Goal: Check status: Check status

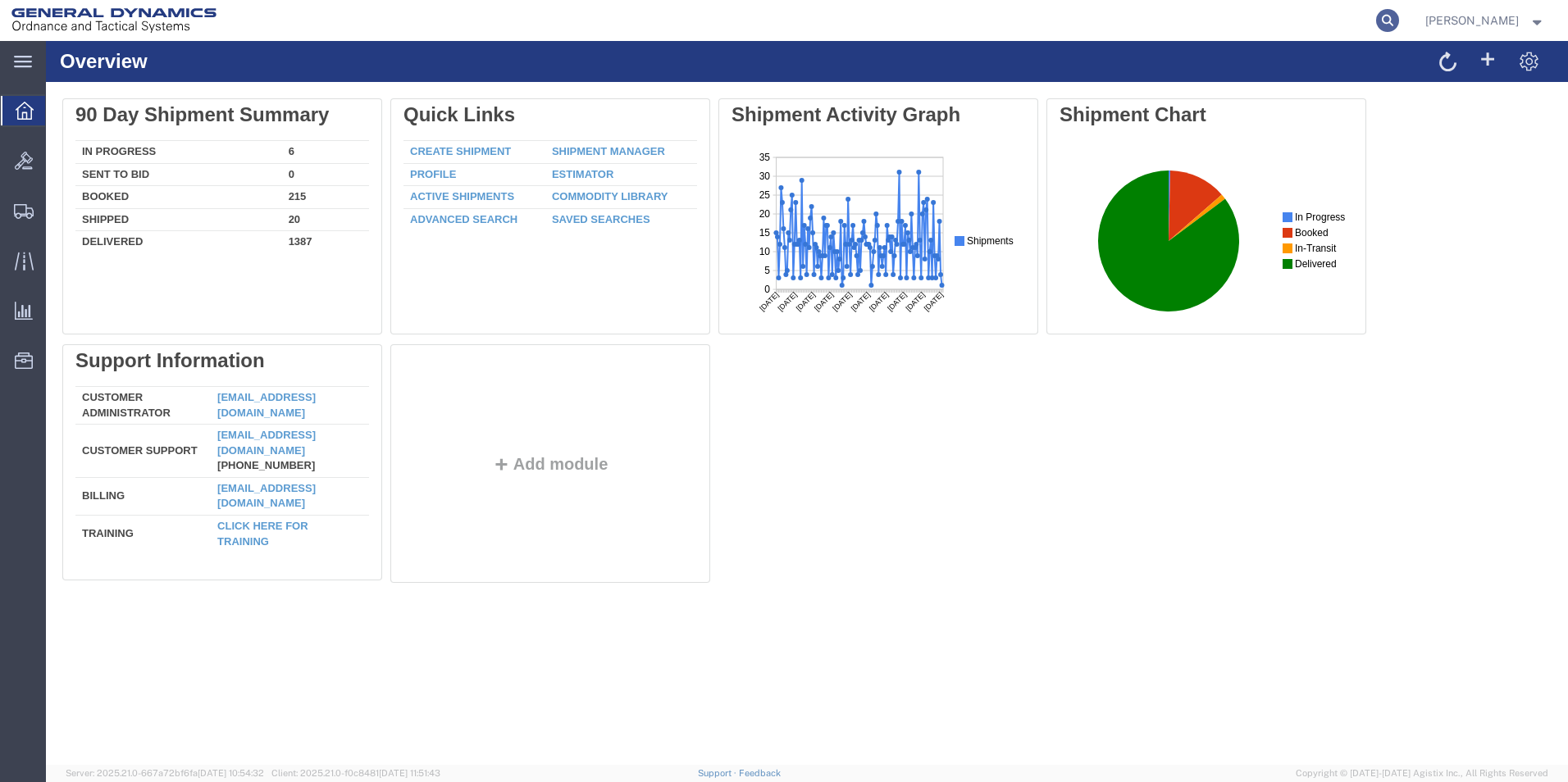
click at [1399, 20] on icon at bounding box center [1388, 20] width 23 height 23
type input "57083548"
click at [1399, 18] on icon at bounding box center [1388, 20] width 23 height 23
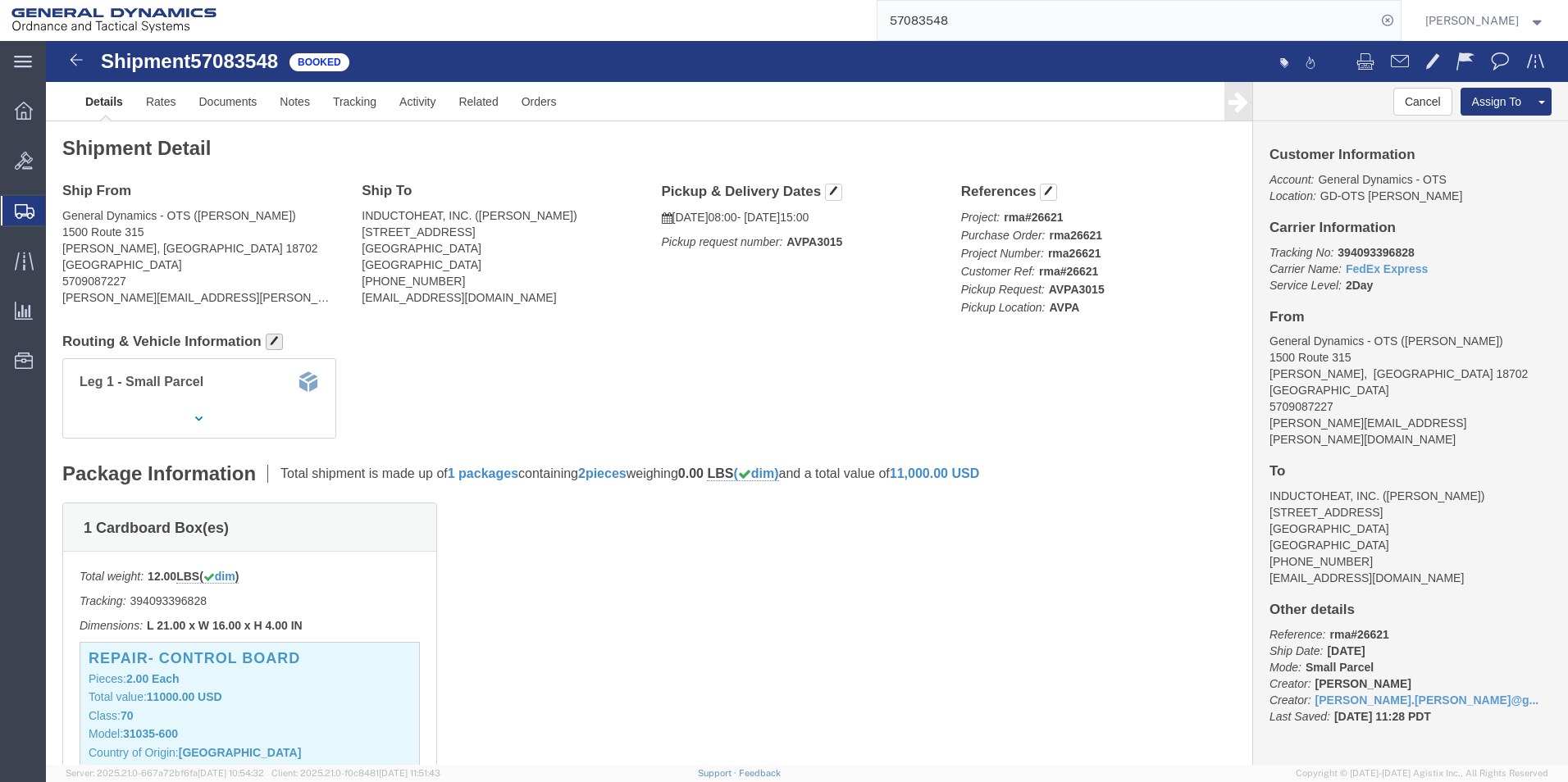
click span "button"
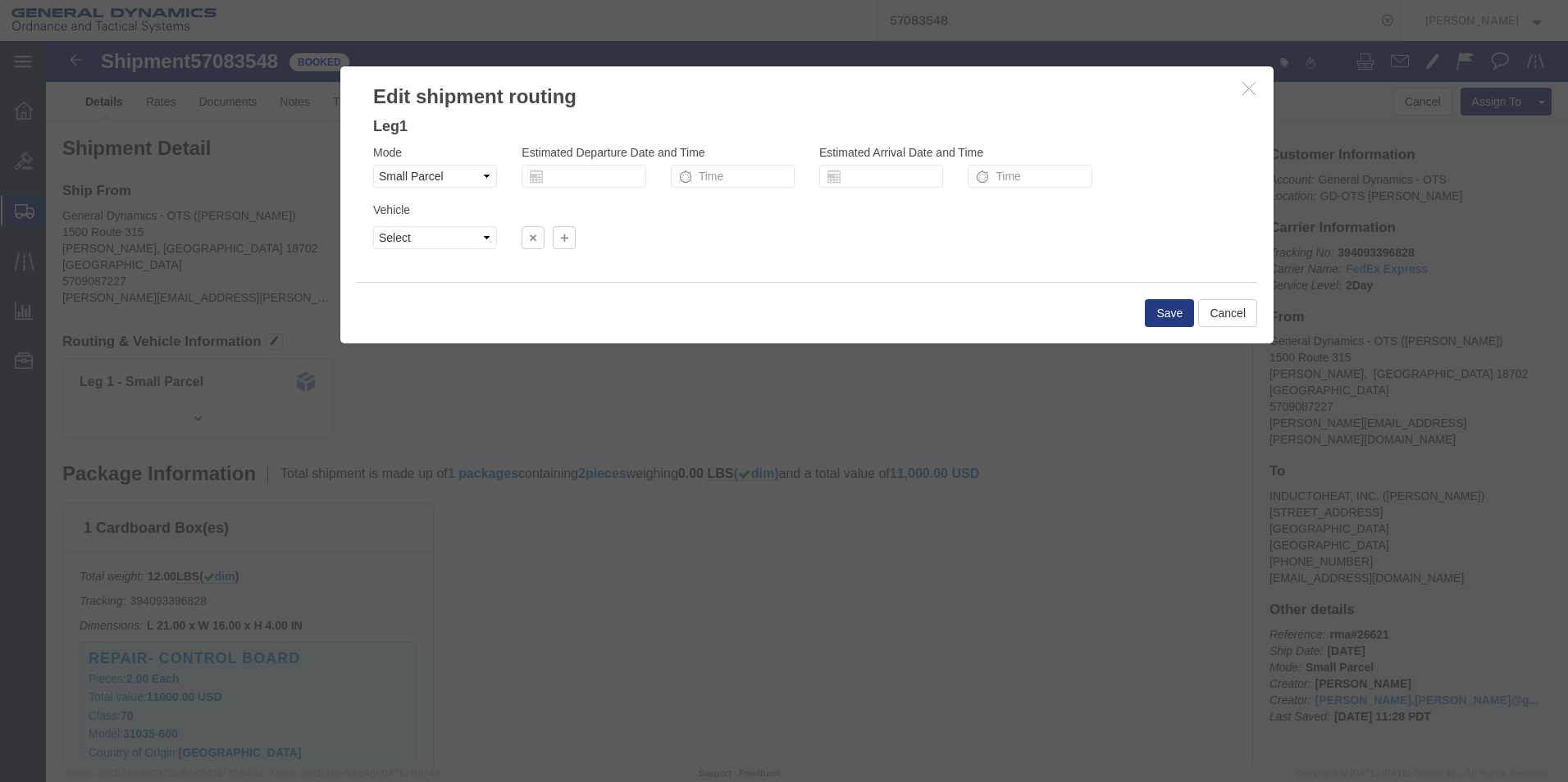
click div
click button "Cancel"
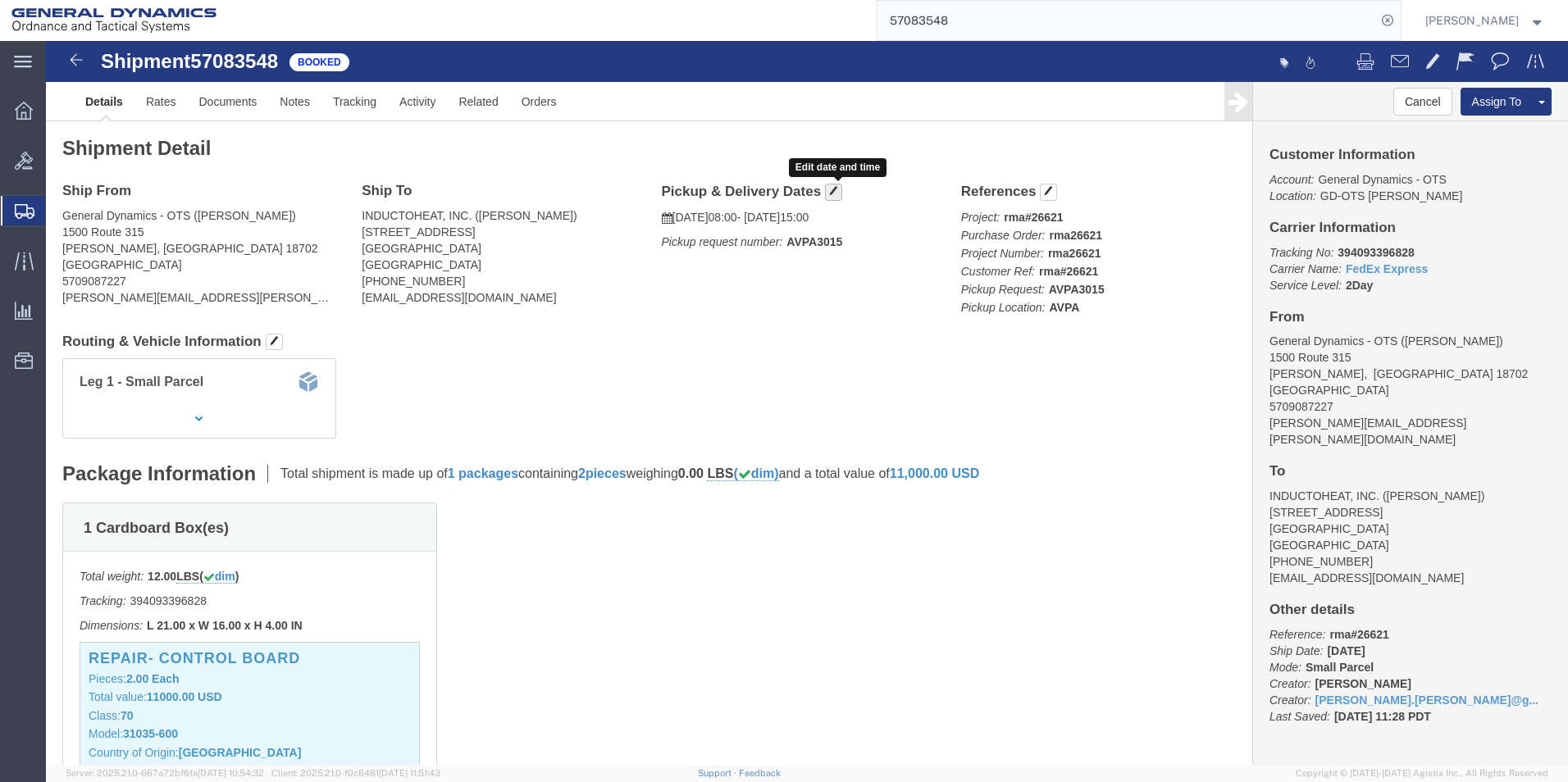
click span "button"
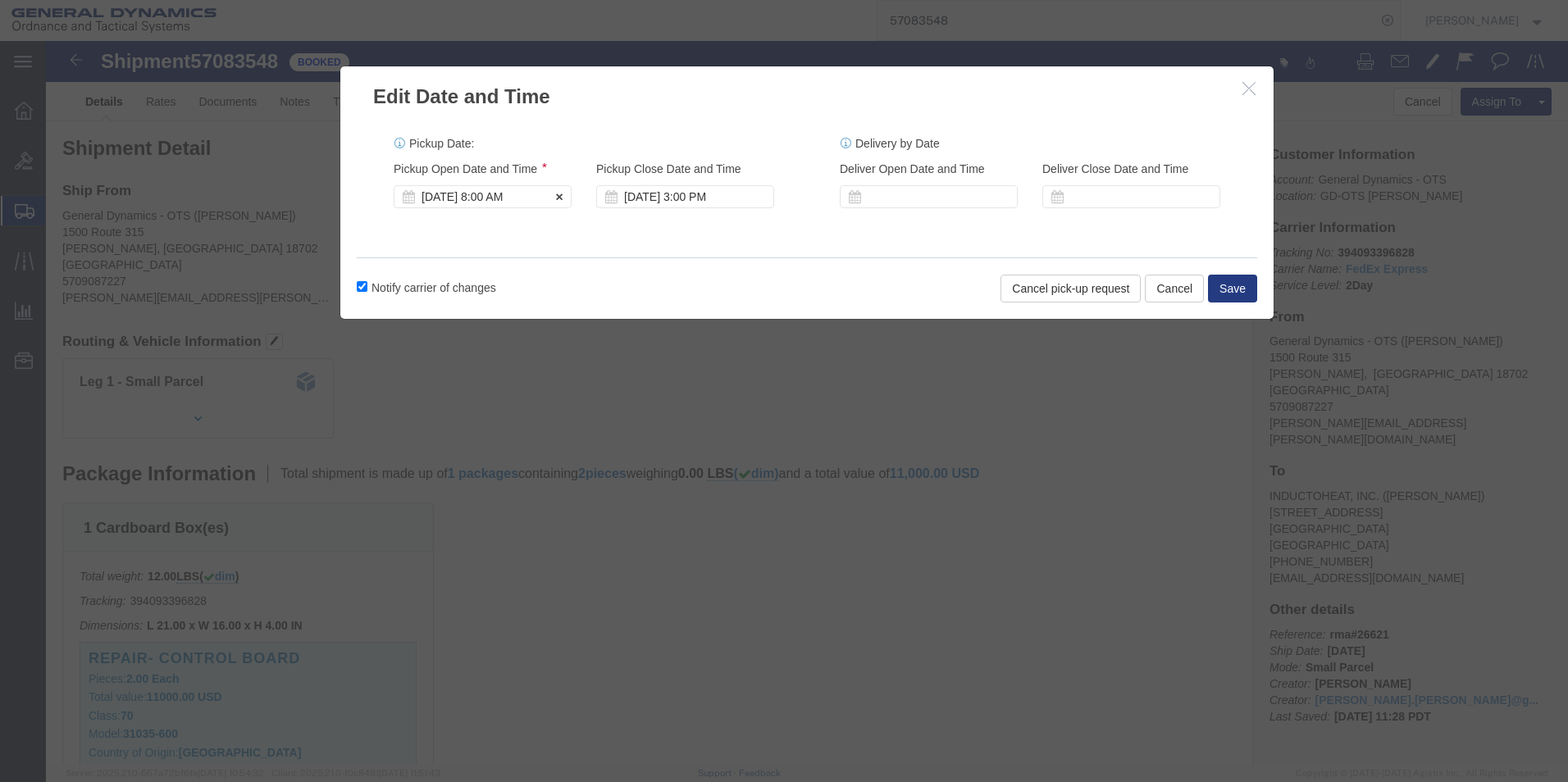
click div "[DATE] 8:00 AM"
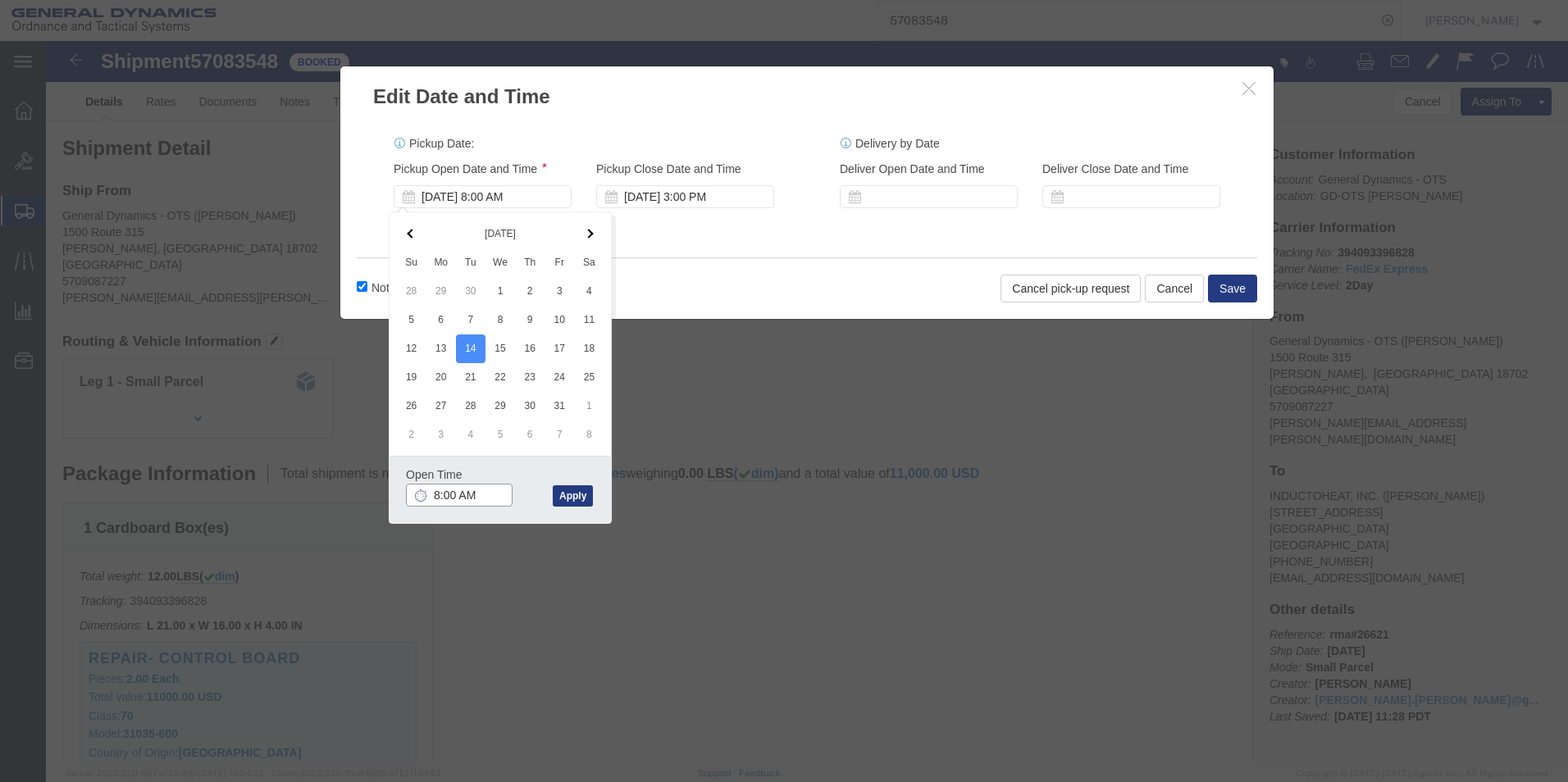
drag, startPoint x: 388, startPoint y: 456, endPoint x: 458, endPoint y: 542, distance: 110.9
click input "8:00 AM"
type input "9:00 AM"
click button "Apply"
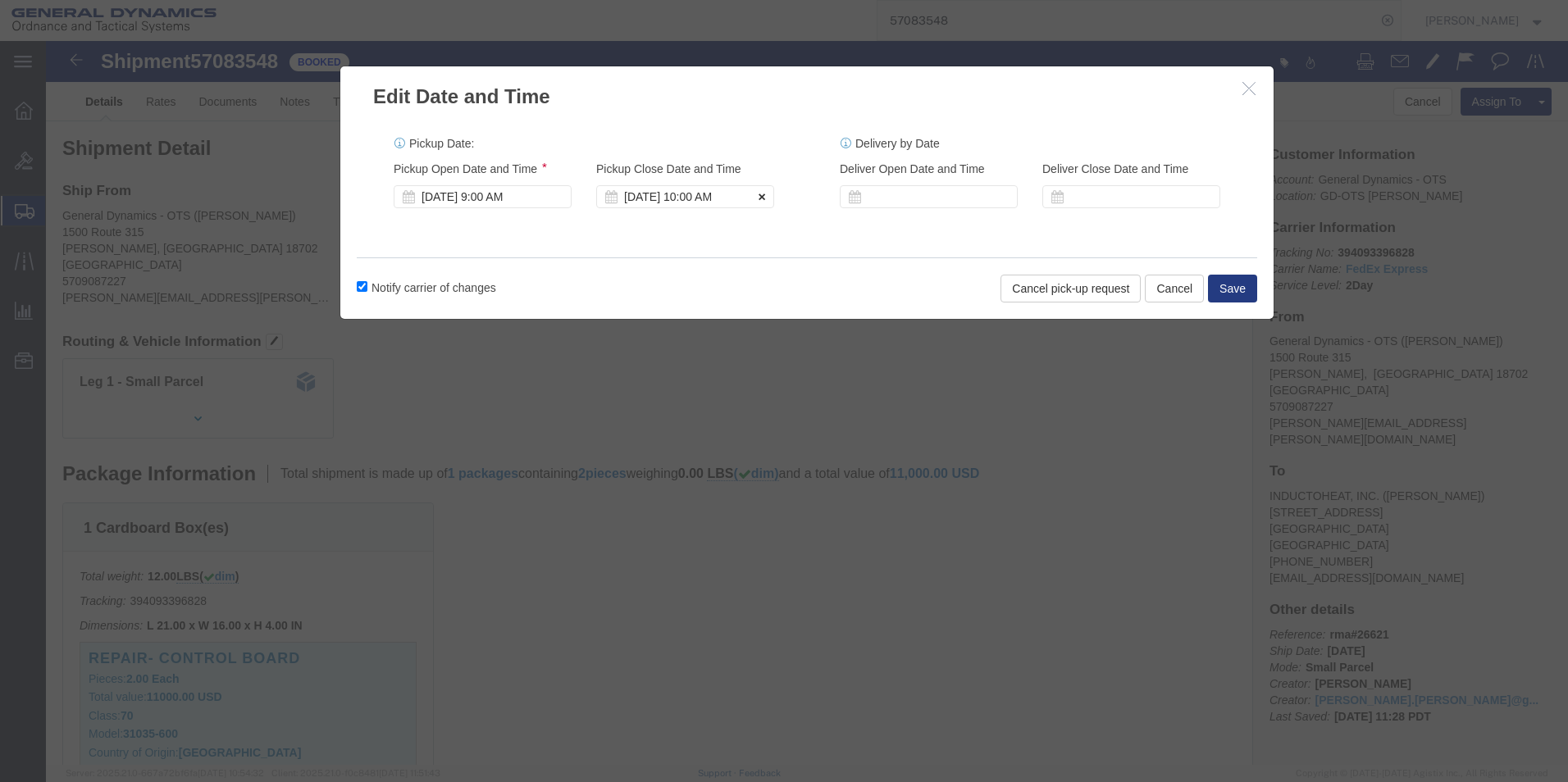
click button
click div
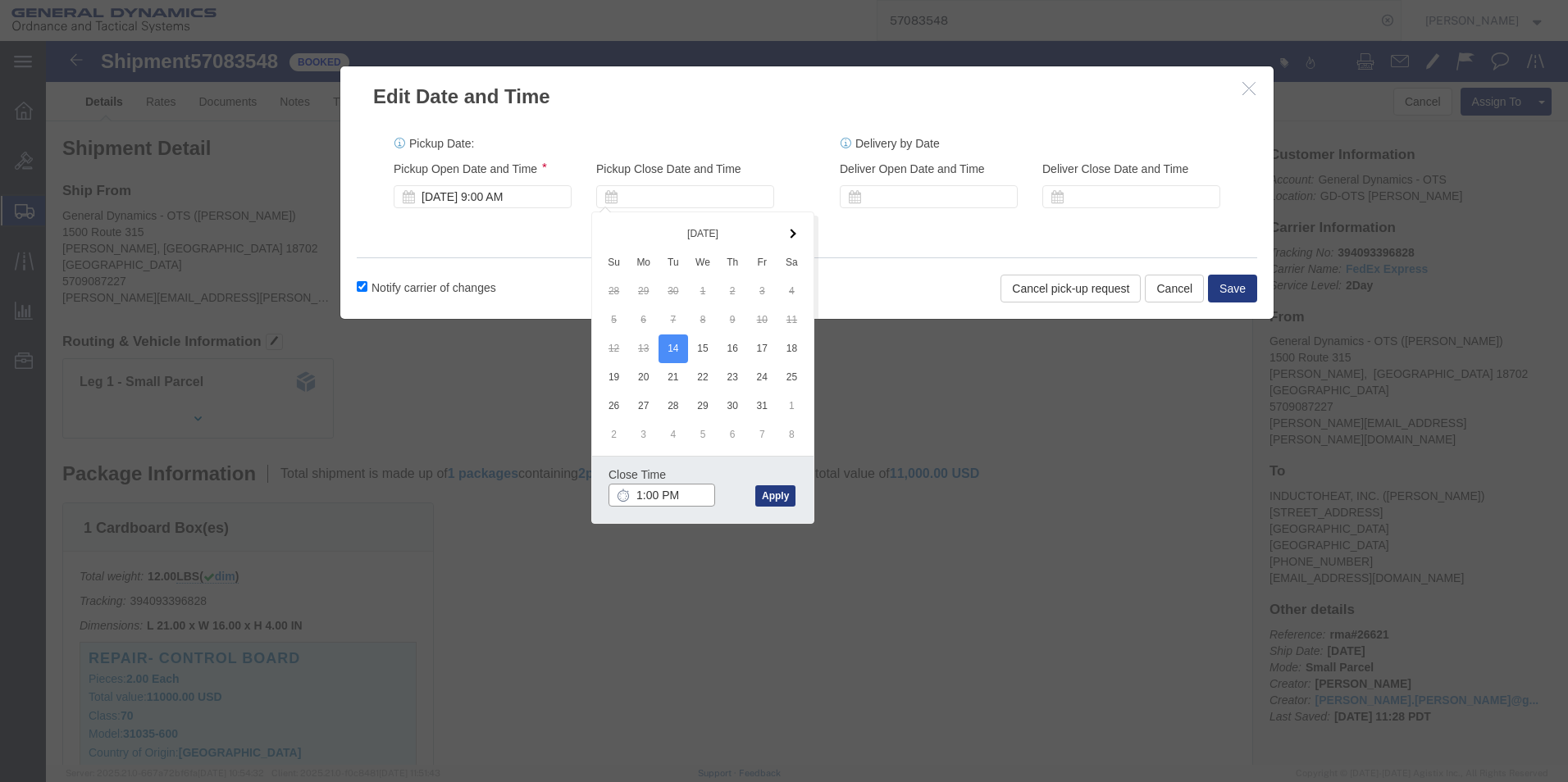
type input "2:00 PM"
click button "Apply"
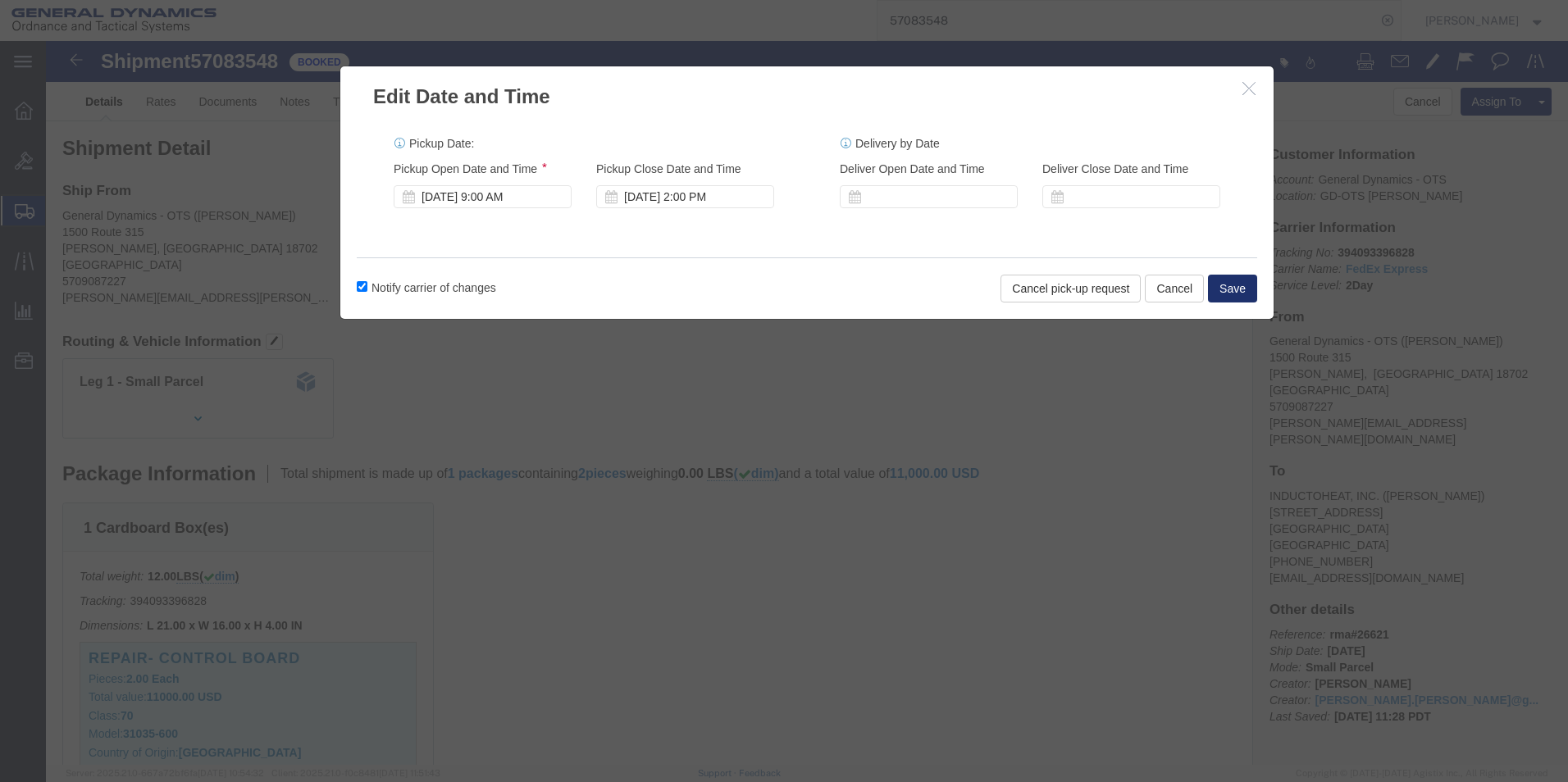
click button "Save"
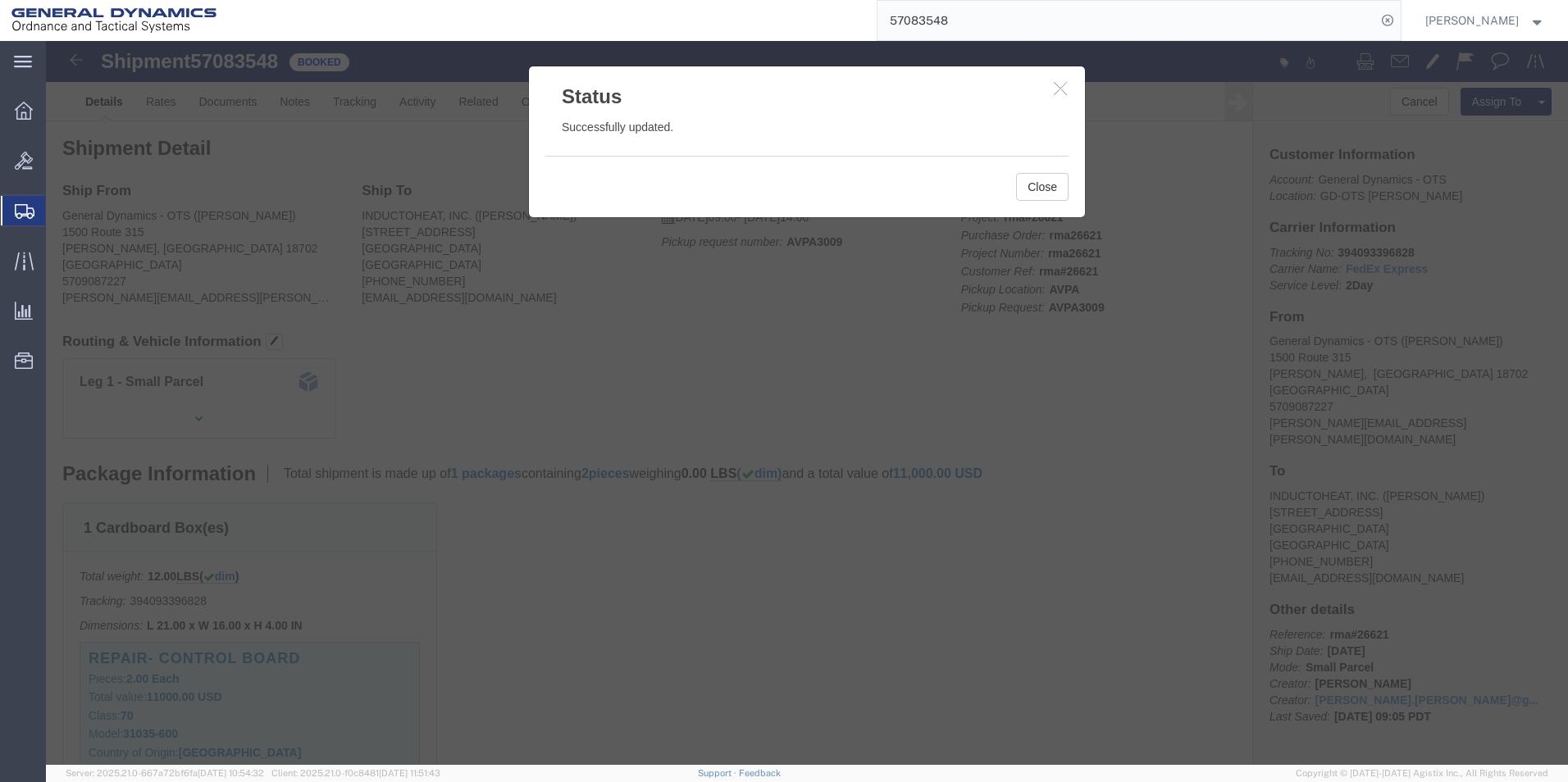
click icon "button"
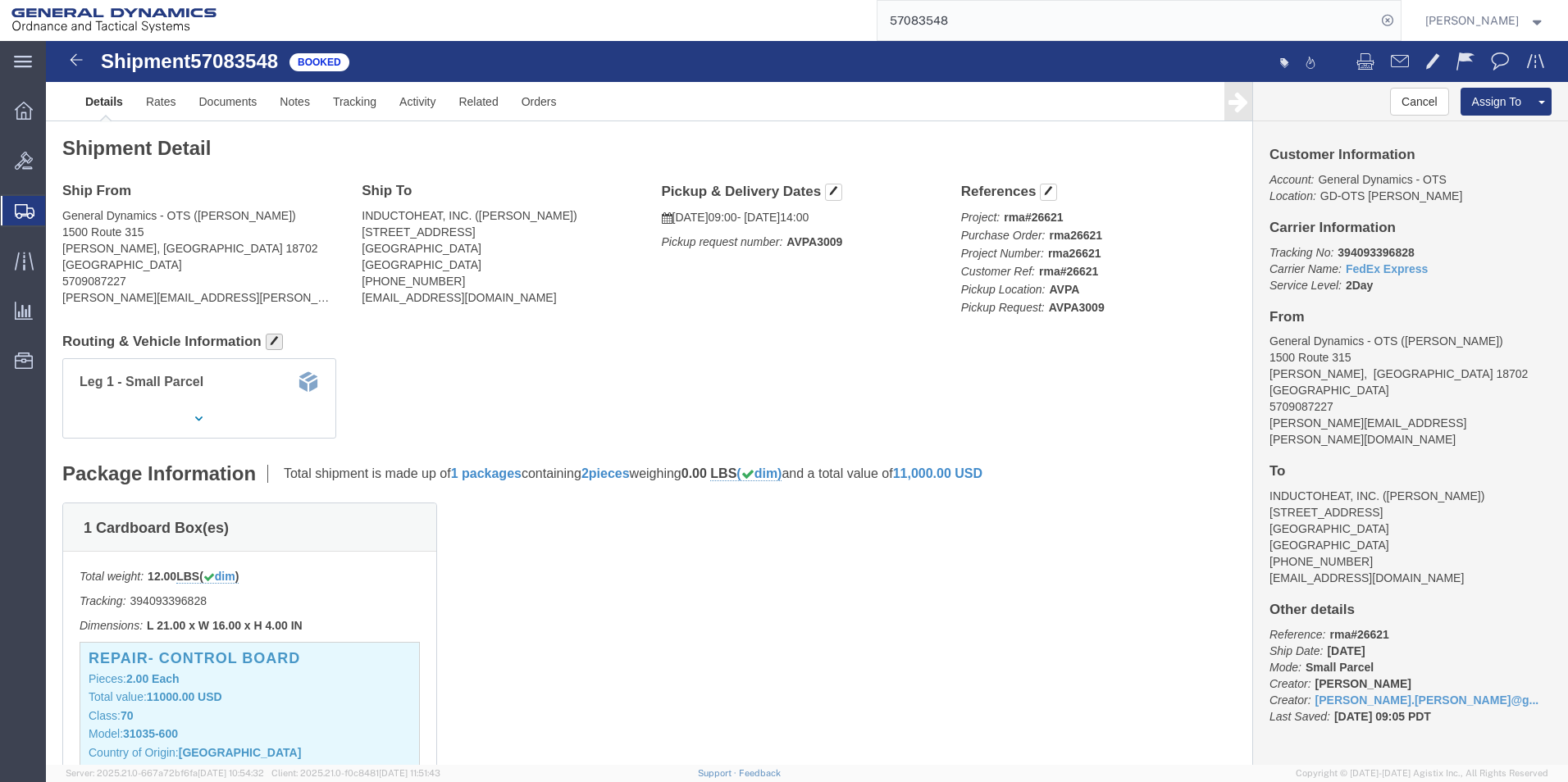
click span "button"
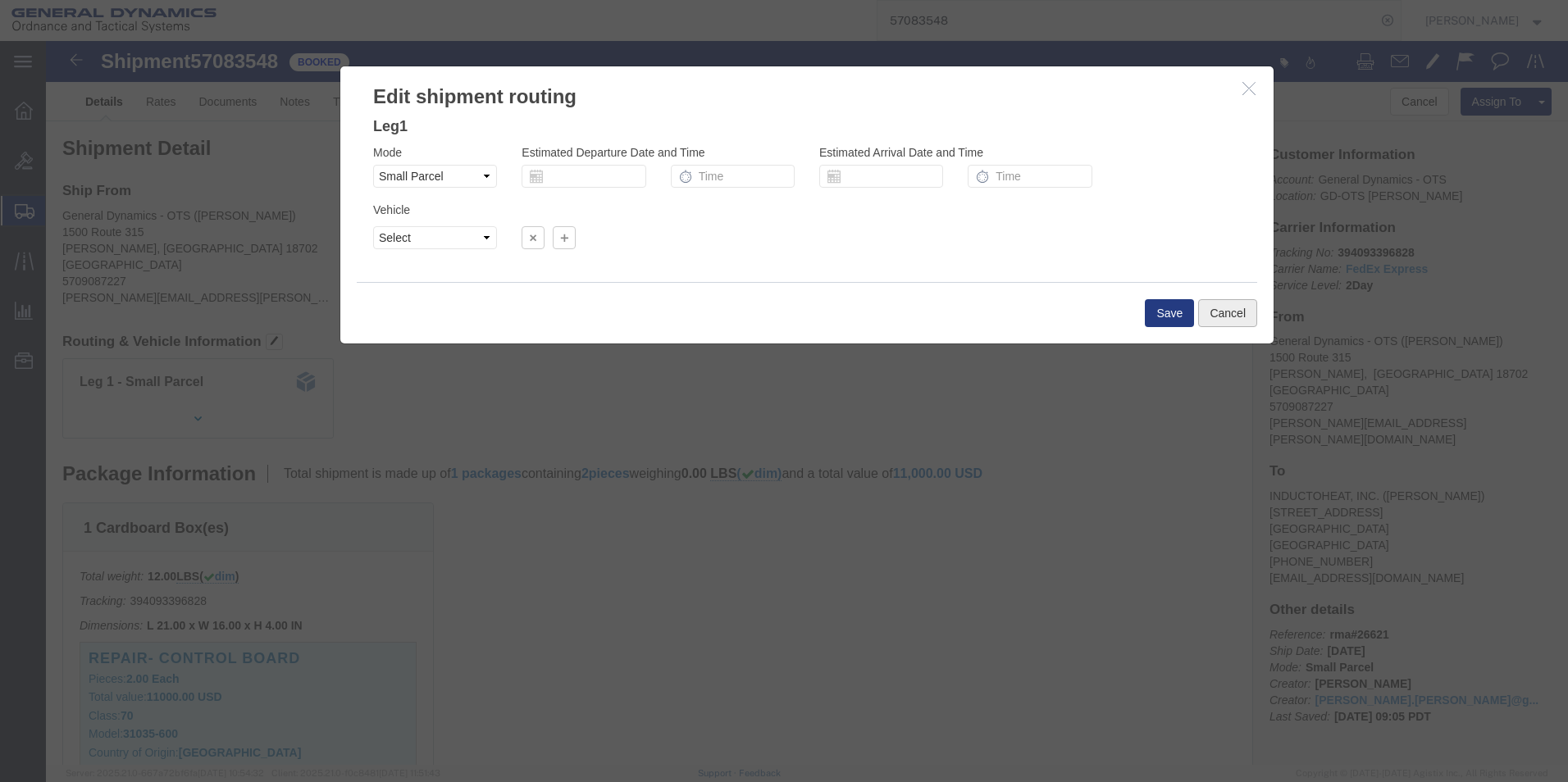
click button "Cancel"
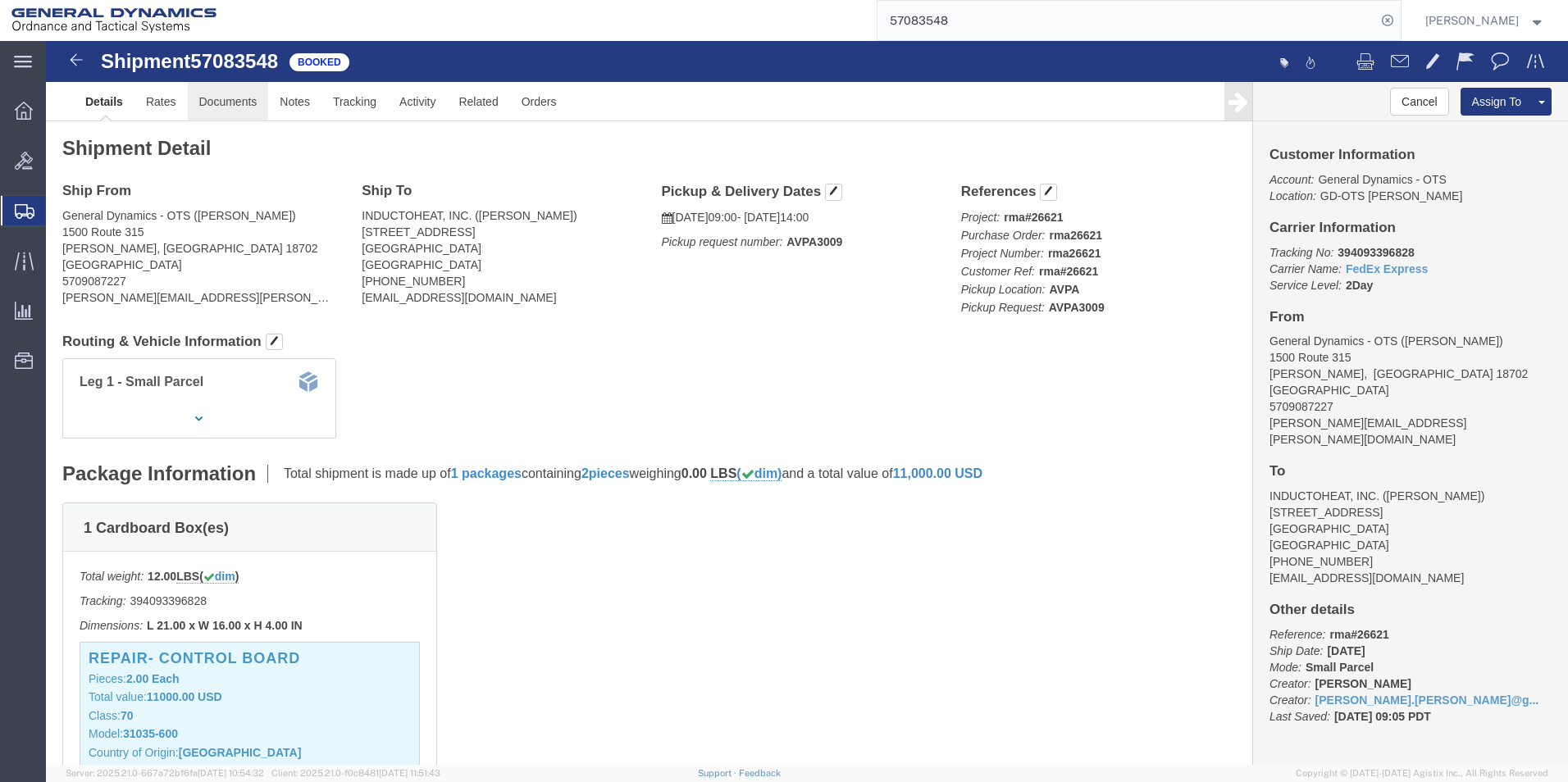
click link "Documents"
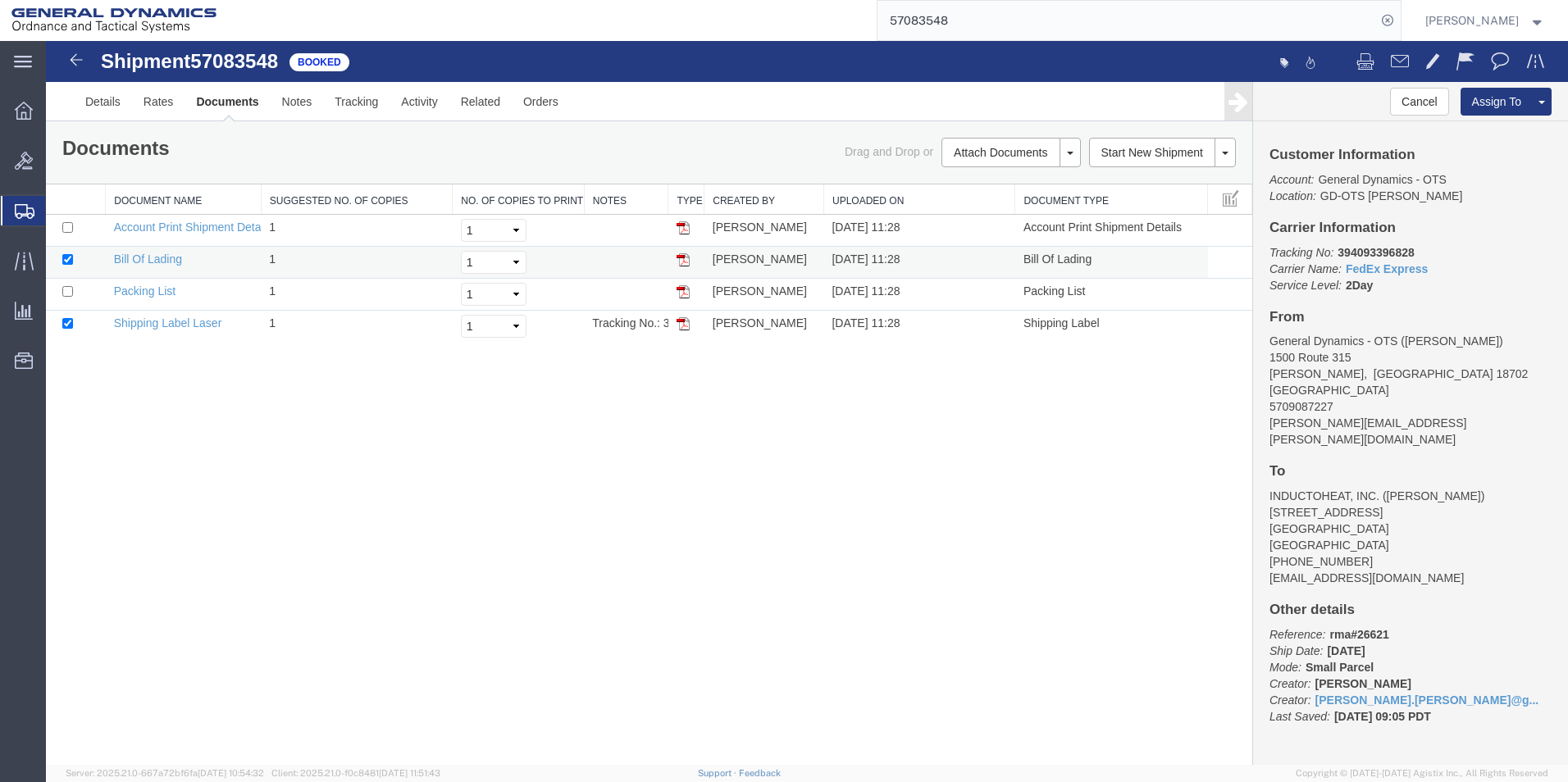
click at [685, 260] on img at bounding box center [683, 260] width 13 height 13
click at [1229, 197] on span at bounding box center [1230, 197] width 16 height 18
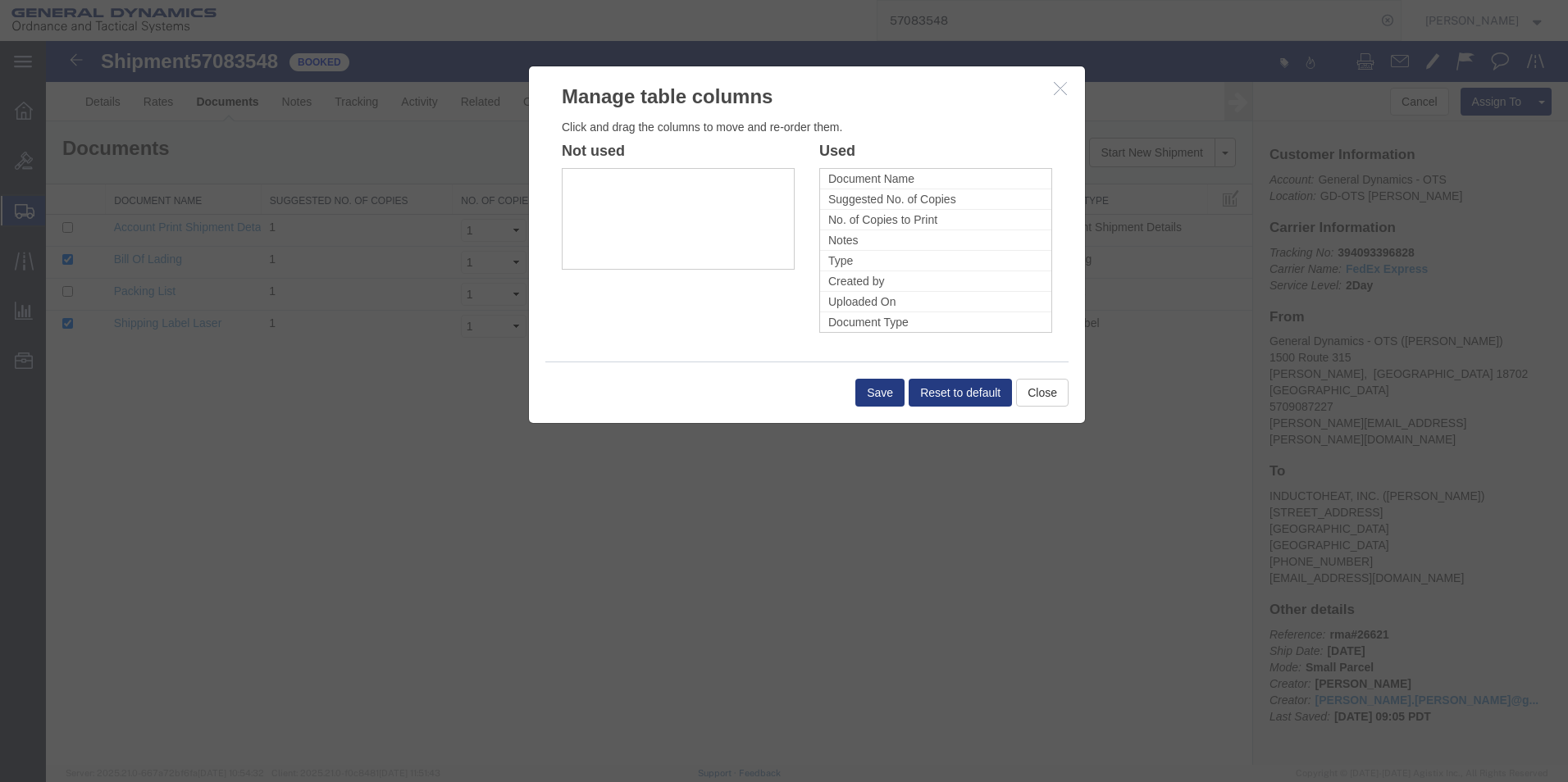
click at [1059, 86] on icon "button" at bounding box center [1061, 88] width 13 height 14
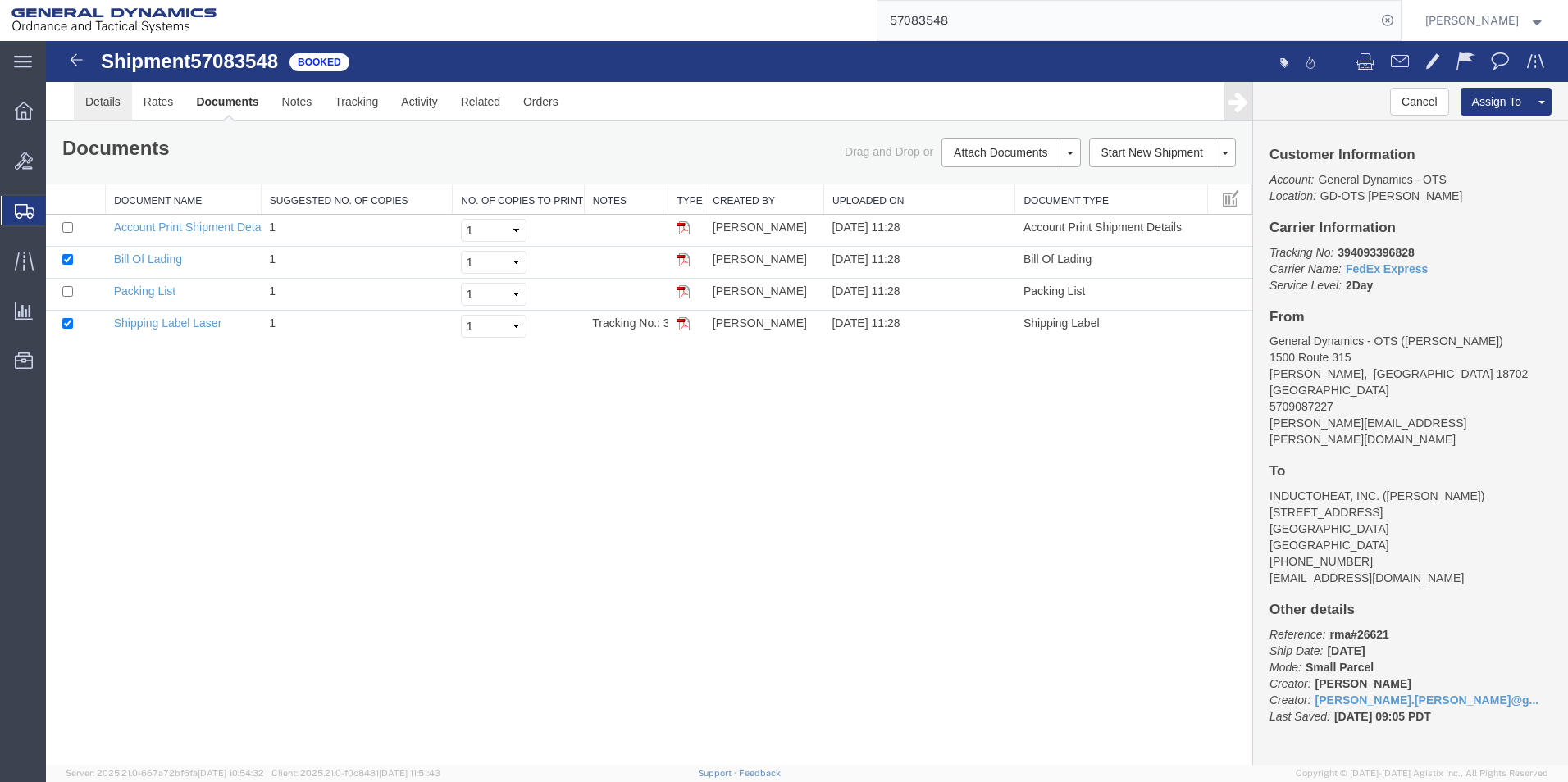
click at [97, 101] on link "Details" at bounding box center [102, 101] width 58 height 39
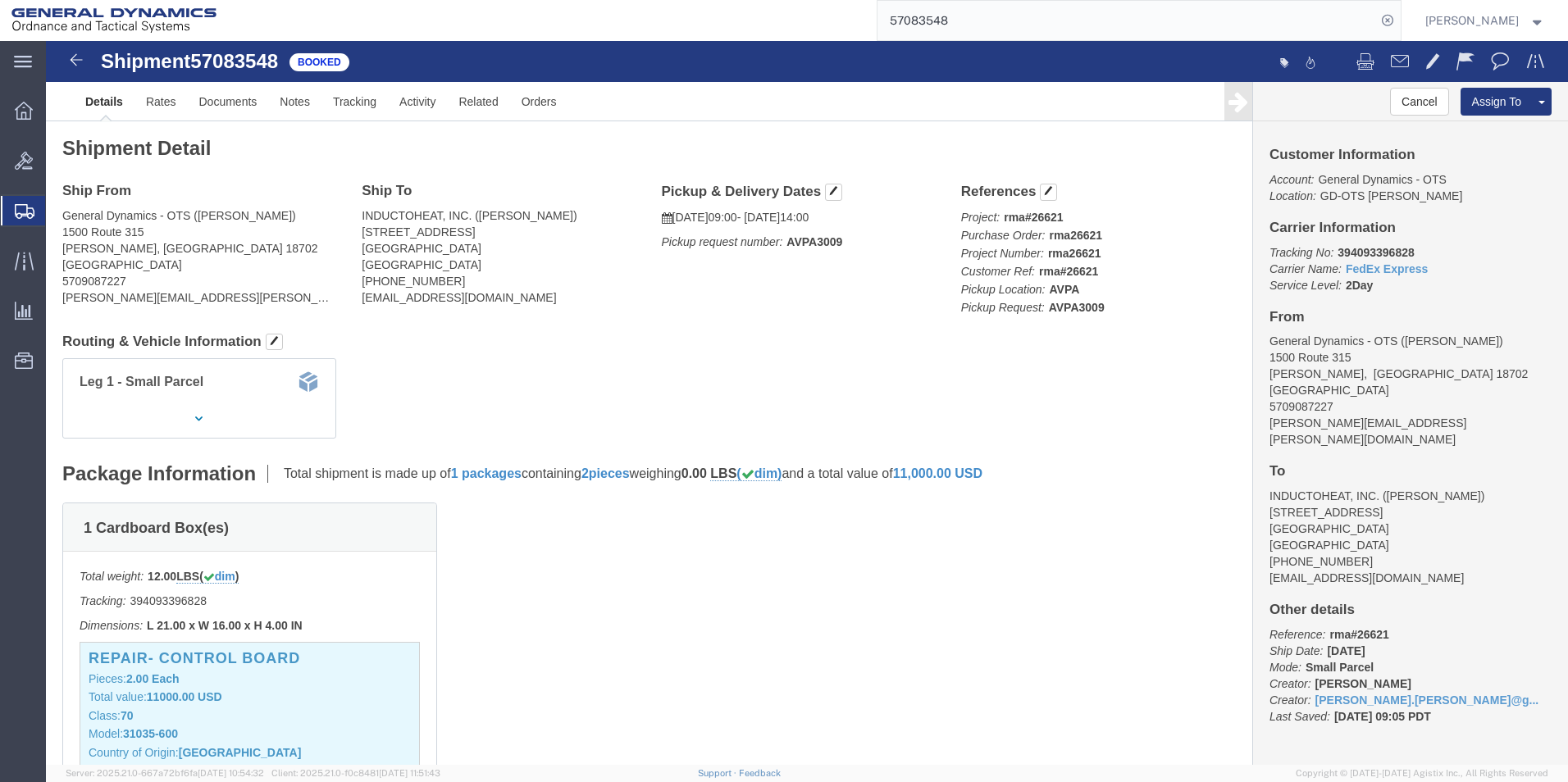
click h4 "Leg 1 - Small Parcel"
click span "button"
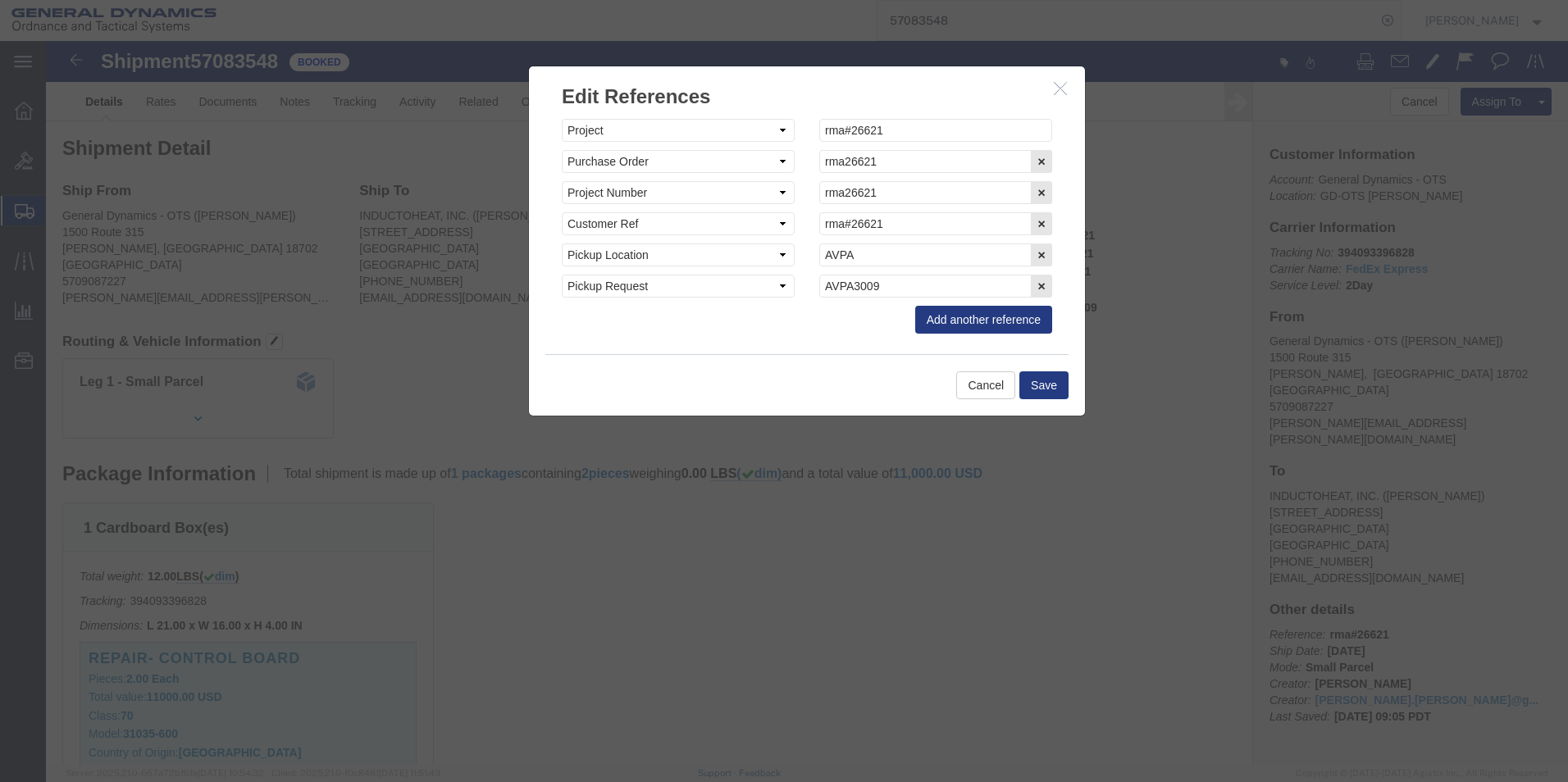
click icon "button"
